Goal: Share content: Share content

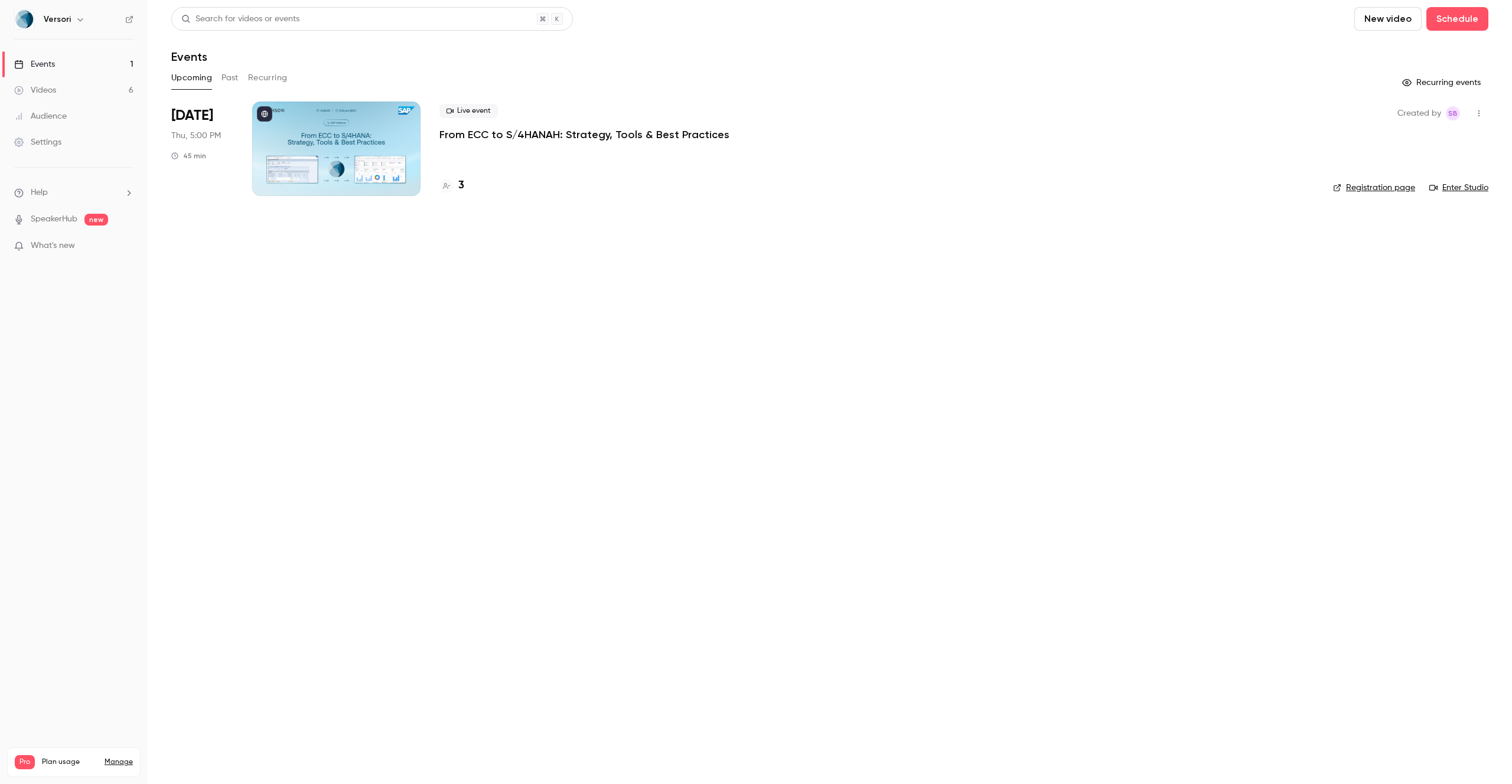
click at [524, 133] on p "From ECC to S/4HANAH: Strategy, Tools & Best Practices" at bounding box center [584, 135] width 290 height 14
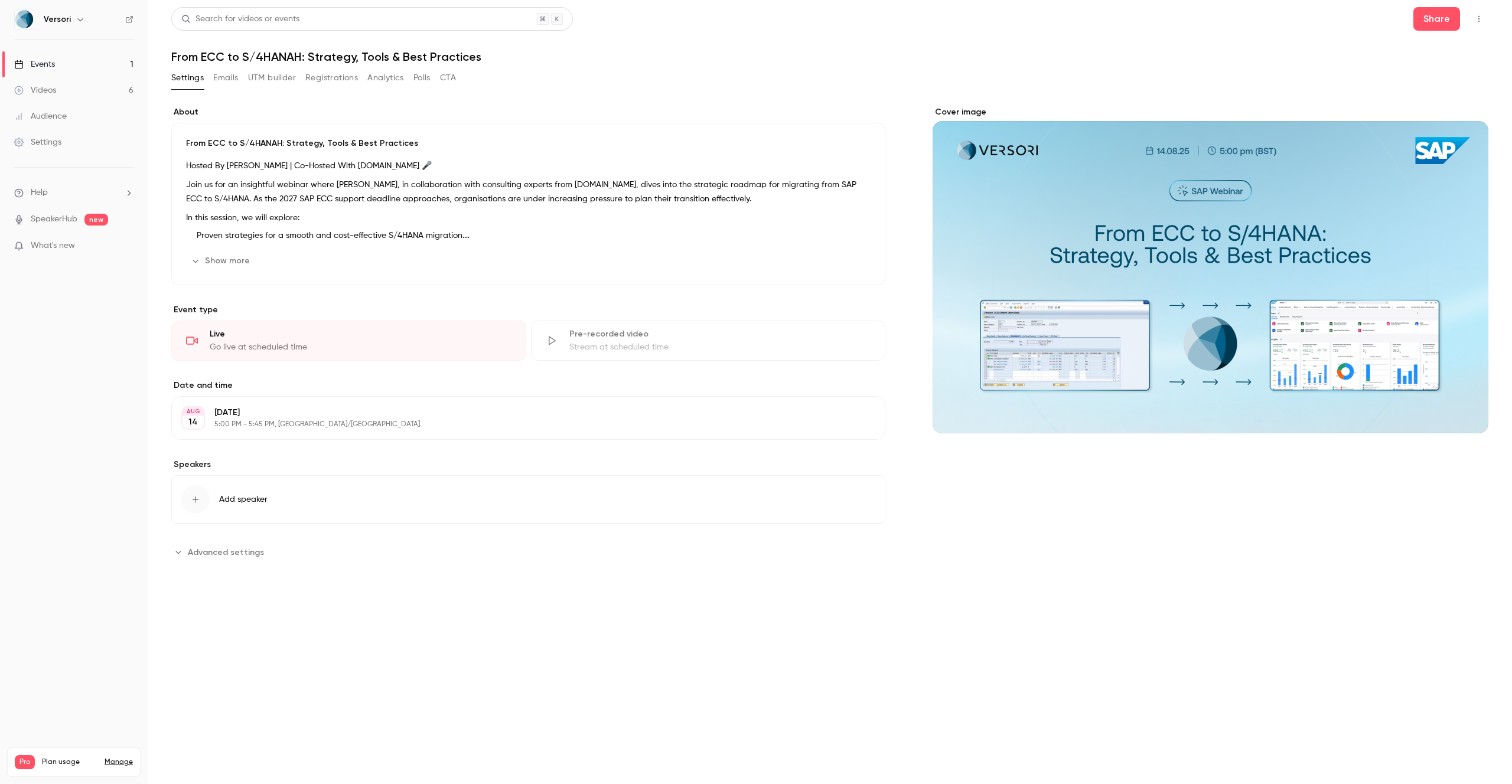
click at [314, 71] on button "Registrations" at bounding box center [331, 78] width 52 height 19
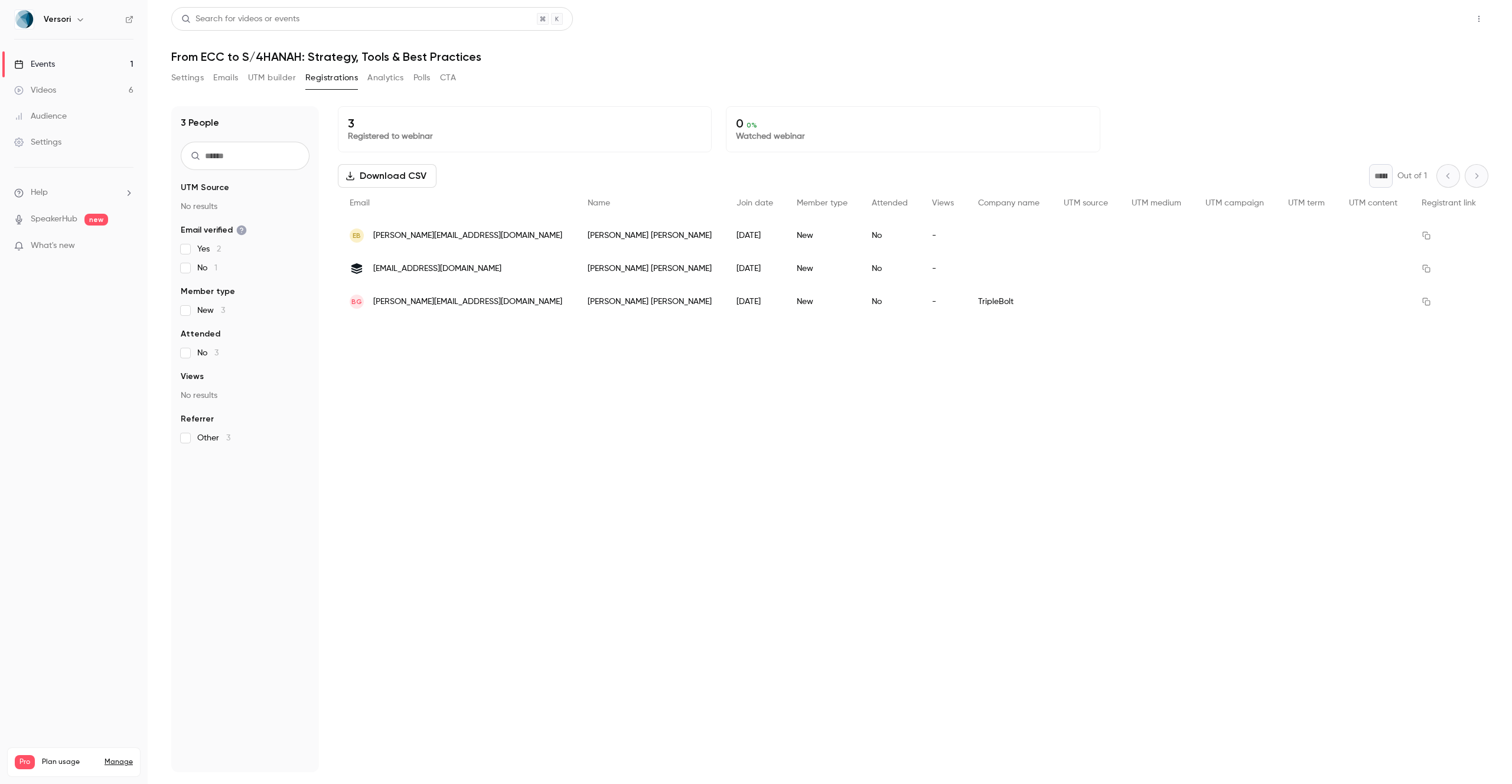
click at [1435, 20] on button "Share" at bounding box center [1436, 19] width 47 height 24
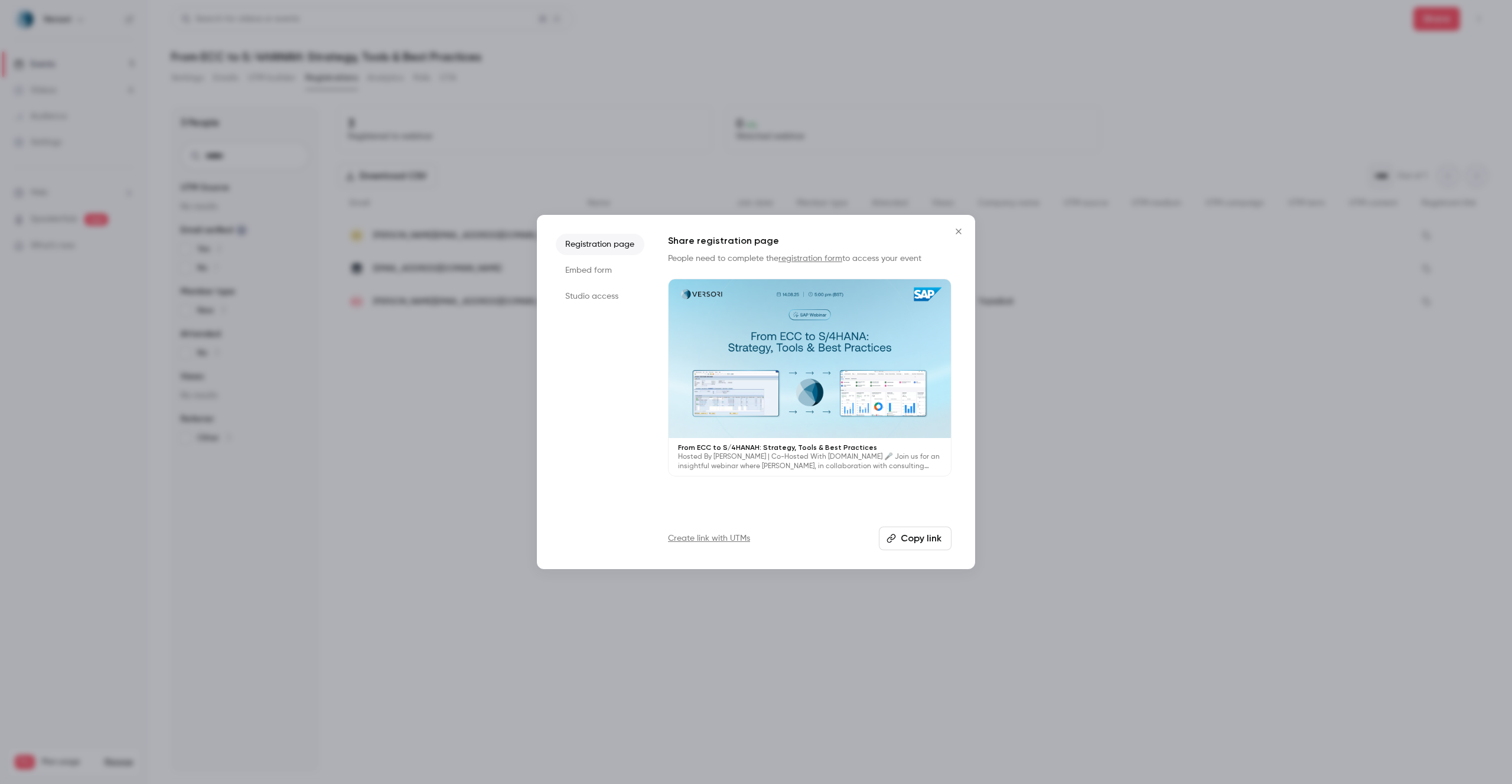
click at [919, 545] on button "Copy link" at bounding box center [915, 538] width 73 height 24
click at [959, 227] on icon "Close" at bounding box center [958, 231] width 14 height 10
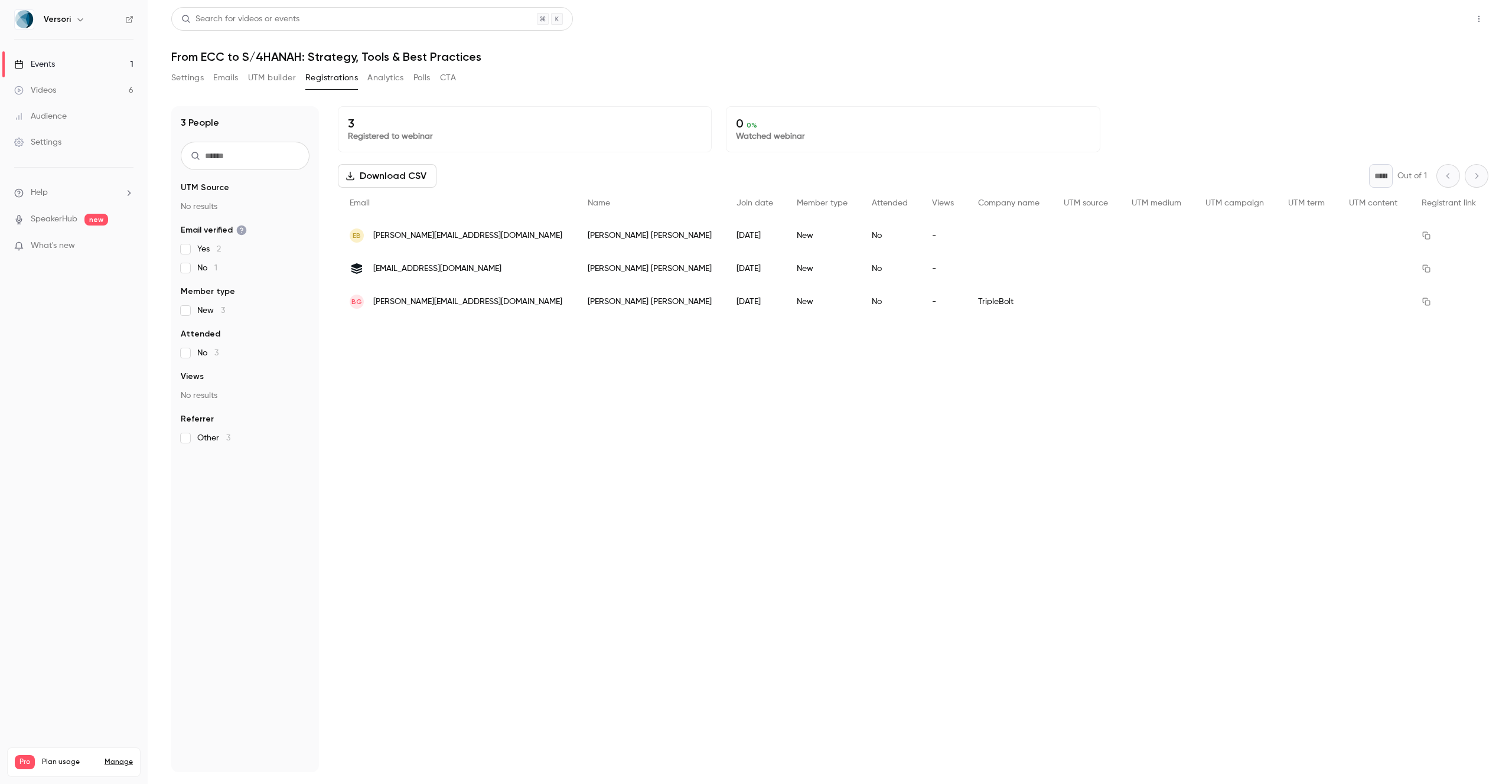
click at [1442, 10] on button "Share" at bounding box center [1436, 19] width 47 height 24
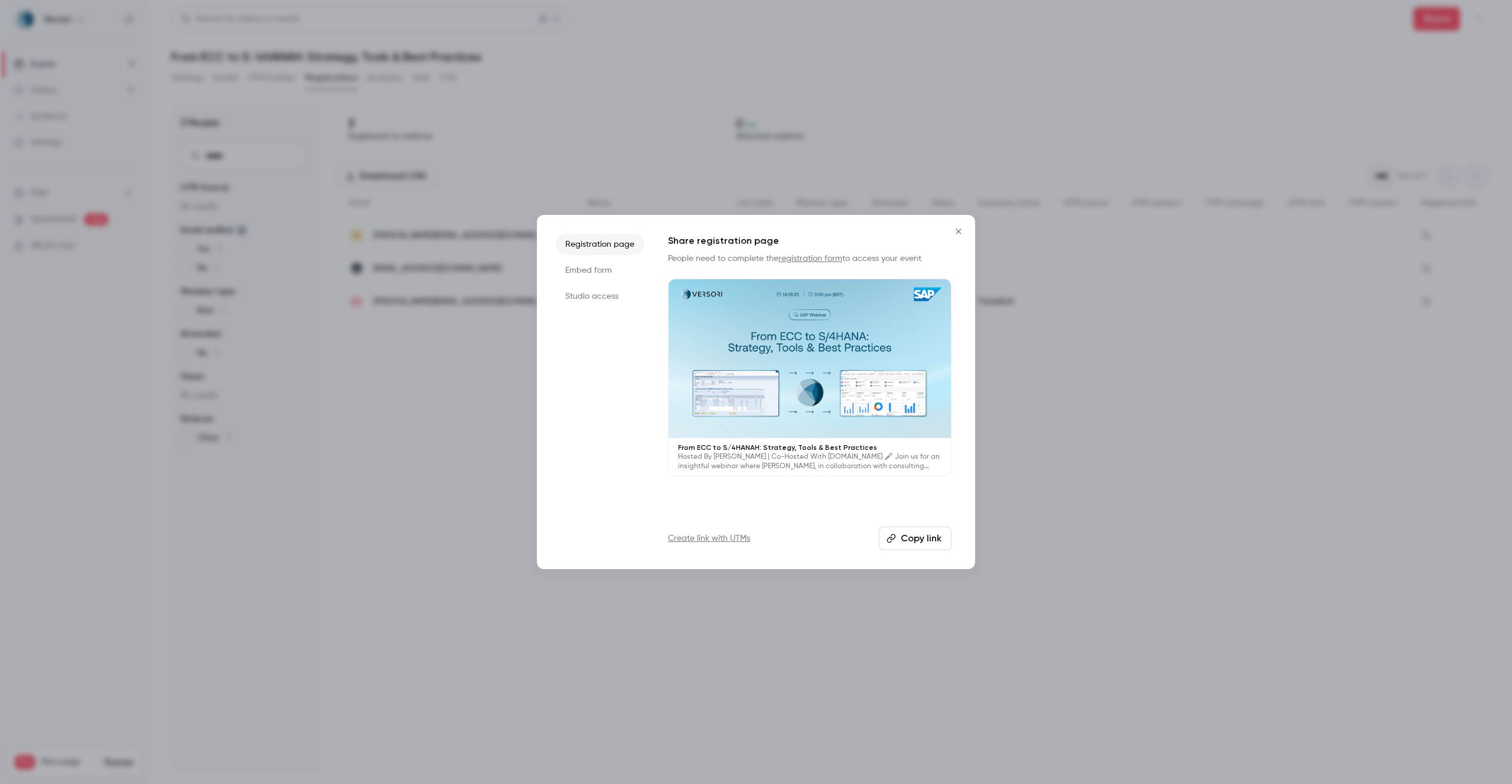
click at [602, 290] on li "Studio access" at bounding box center [600, 296] width 89 height 21
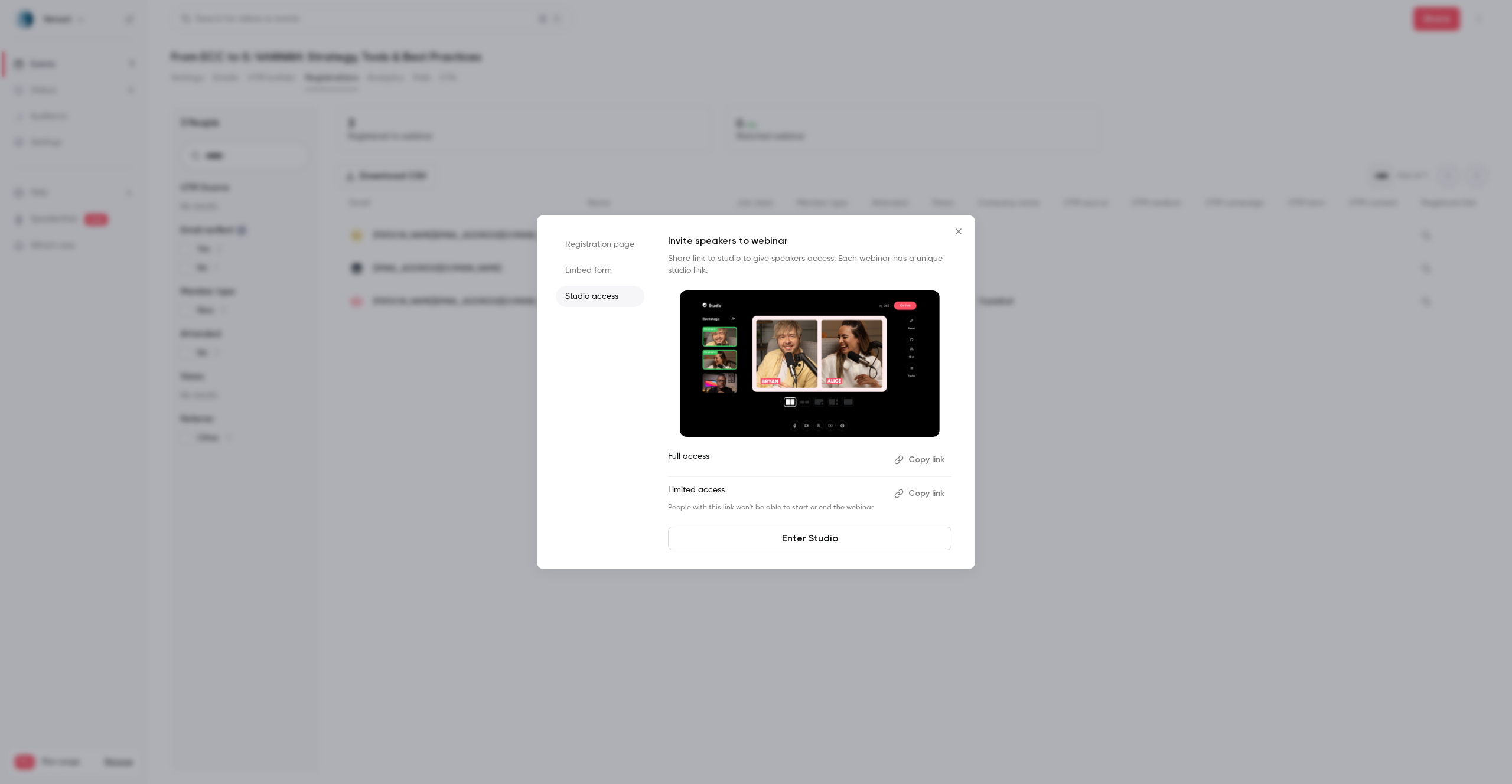
click at [918, 462] on button "Copy link" at bounding box center [920, 460] width 62 height 19
click at [942, 490] on button "Copy link" at bounding box center [920, 494] width 62 height 19
click at [960, 229] on icon "Close" at bounding box center [958, 231] width 14 height 10
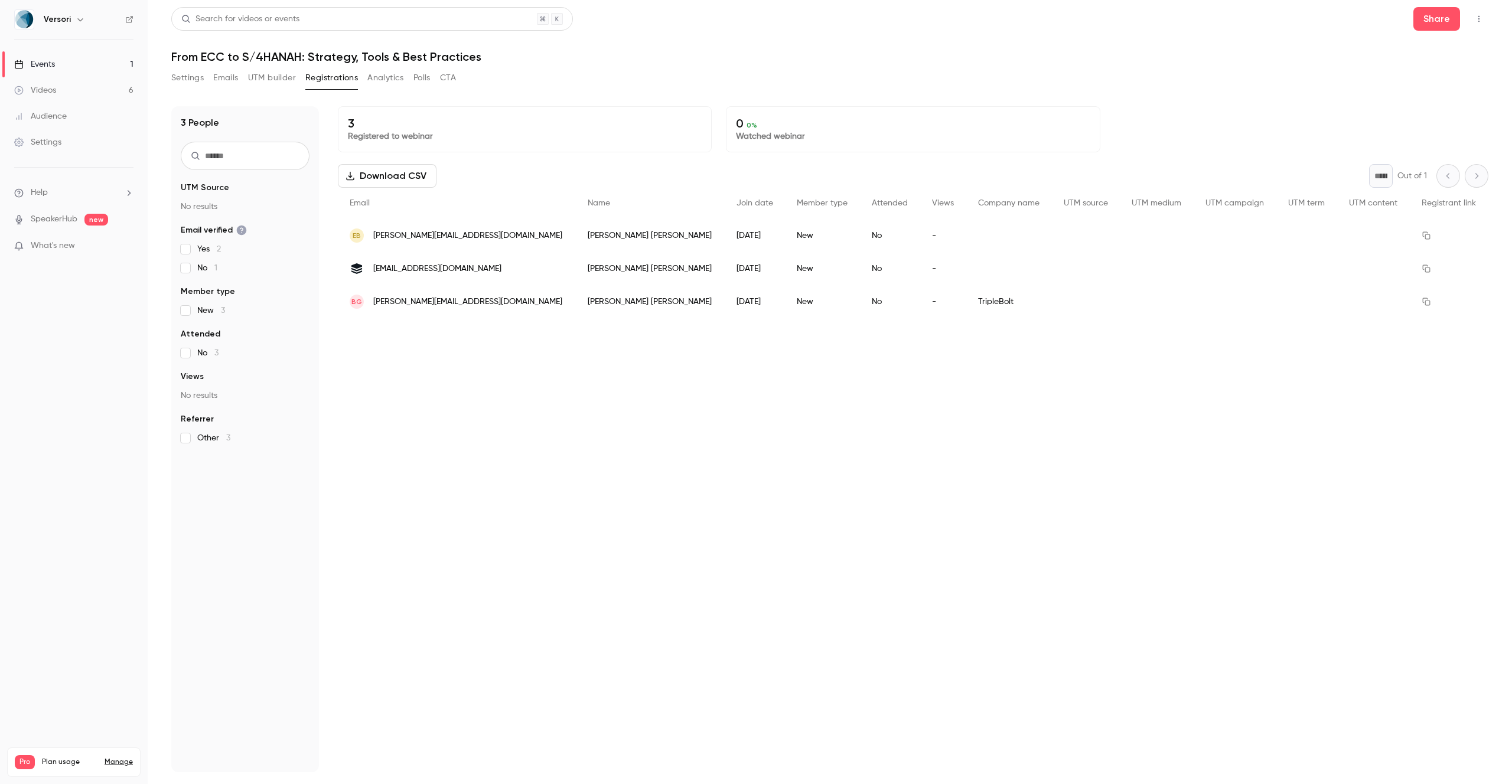
click at [966, 229] on div "People list" at bounding box center [1009, 236] width 86 height 33
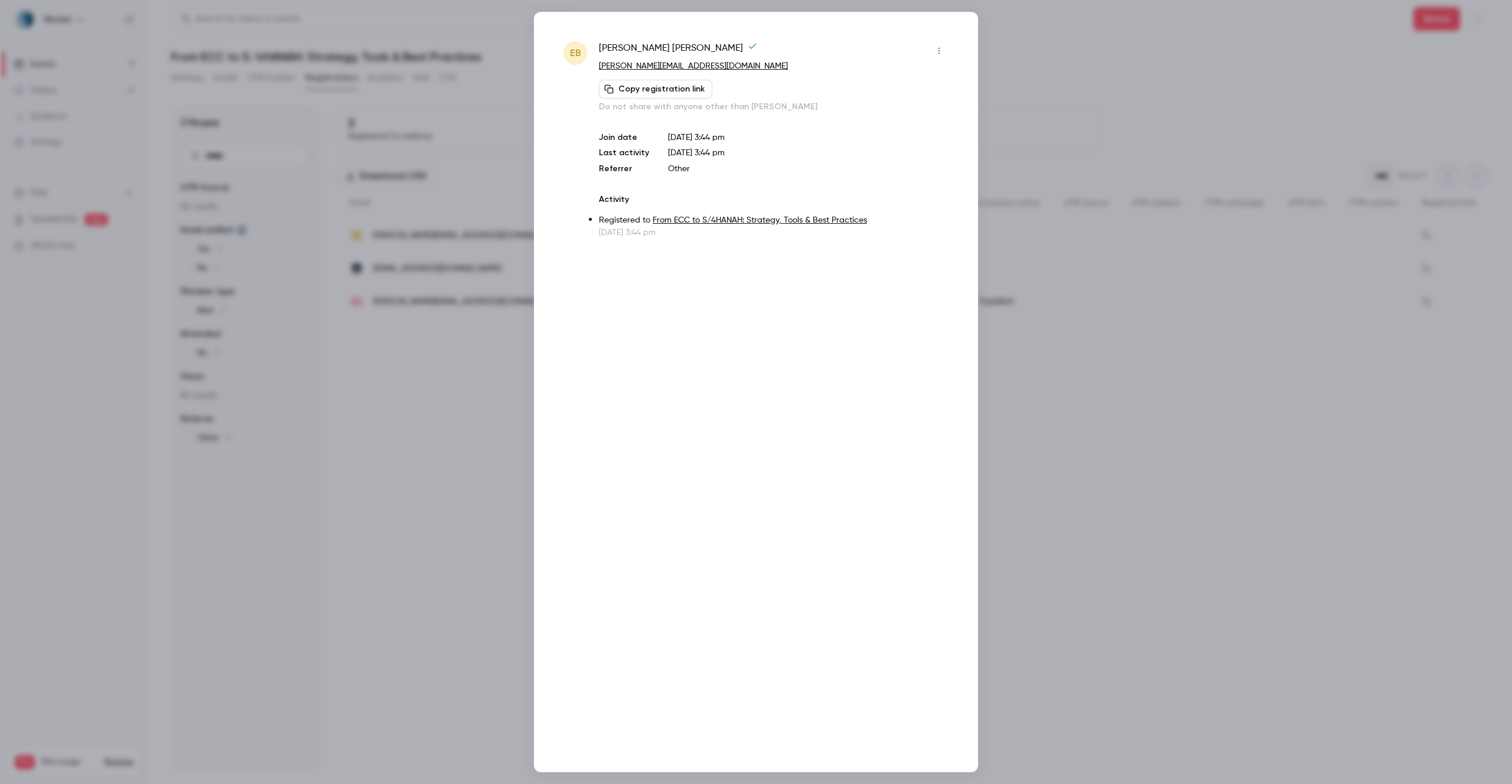
click at [1005, 52] on div at bounding box center [756, 392] width 1512 height 784
